Goal: Task Accomplishment & Management: Use online tool/utility

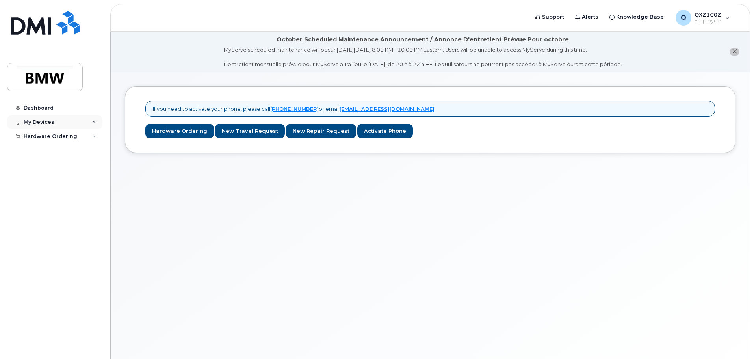
click at [93, 119] on div "My Devices" at bounding box center [54, 122] width 95 height 14
click at [39, 108] on div "Dashboard" at bounding box center [39, 108] width 30 height 6
click at [91, 138] on div "Hardware Ordering" at bounding box center [54, 136] width 95 height 14
click at [35, 108] on div "Dashboard" at bounding box center [39, 108] width 30 height 6
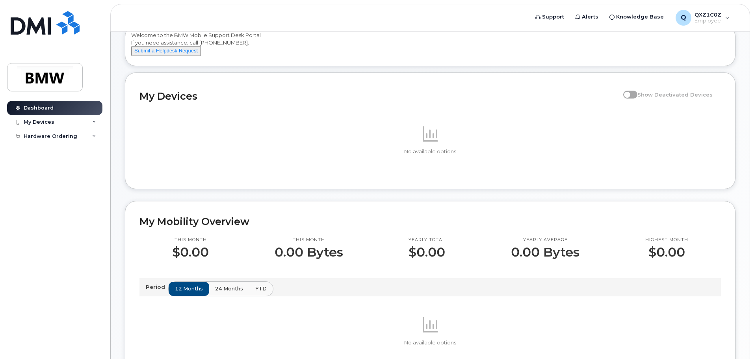
scroll to position [158, 0]
